Goal: Transaction & Acquisition: Book appointment/travel/reservation

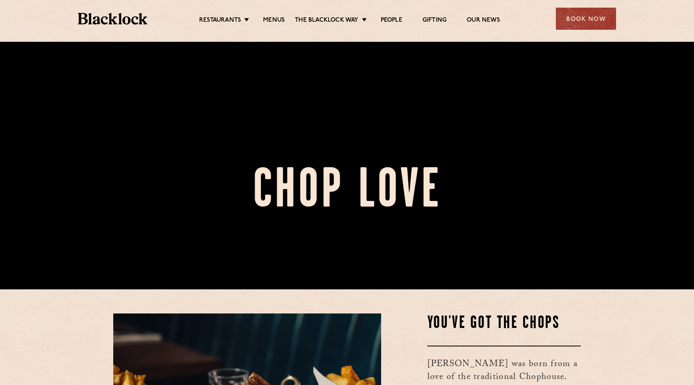
scroll to position [113, 0]
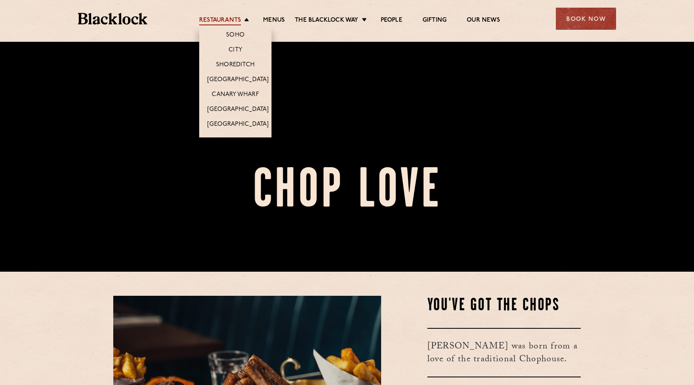
click at [226, 17] on link "Restaurants" at bounding box center [220, 20] width 42 height 9
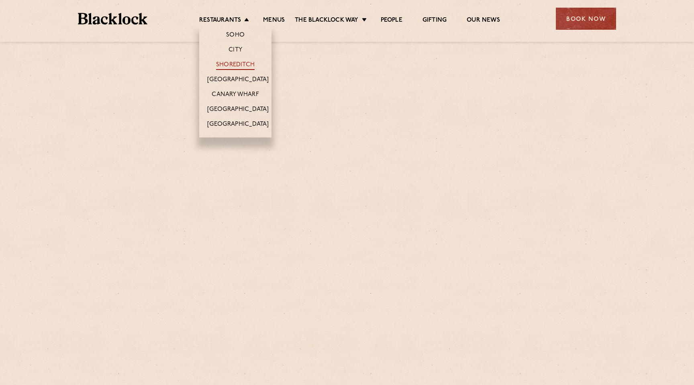
click at [231, 61] on link "Shoreditch" at bounding box center [235, 65] width 39 height 9
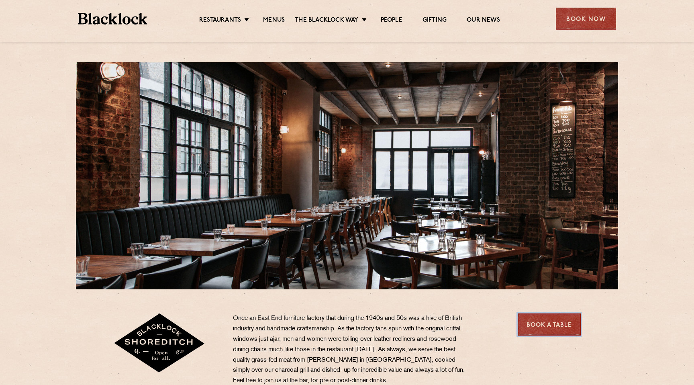
click at [524, 332] on link "Book a Table" at bounding box center [549, 324] width 63 height 22
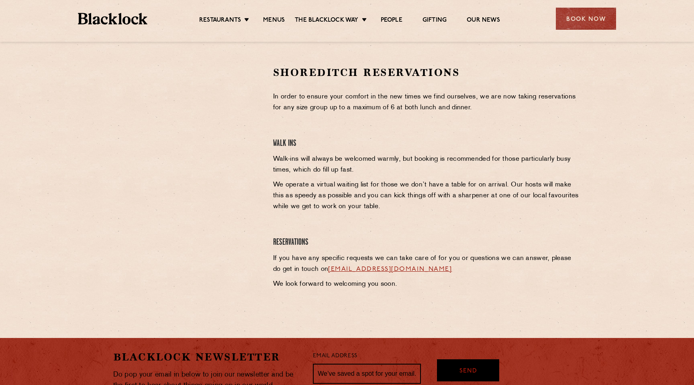
scroll to position [243, 0]
